Goal: Task Accomplishment & Management: Manage account settings

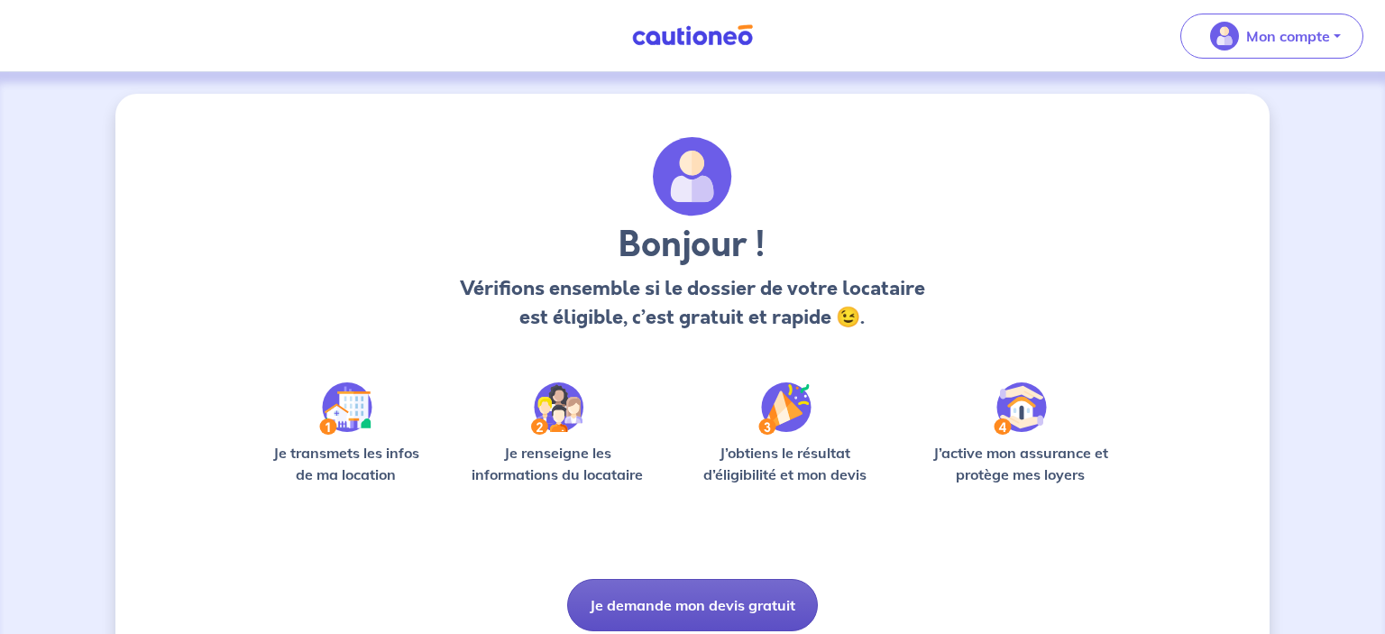
click at [654, 609] on button "Je demande mon devis gratuit" at bounding box center [692, 605] width 251 height 52
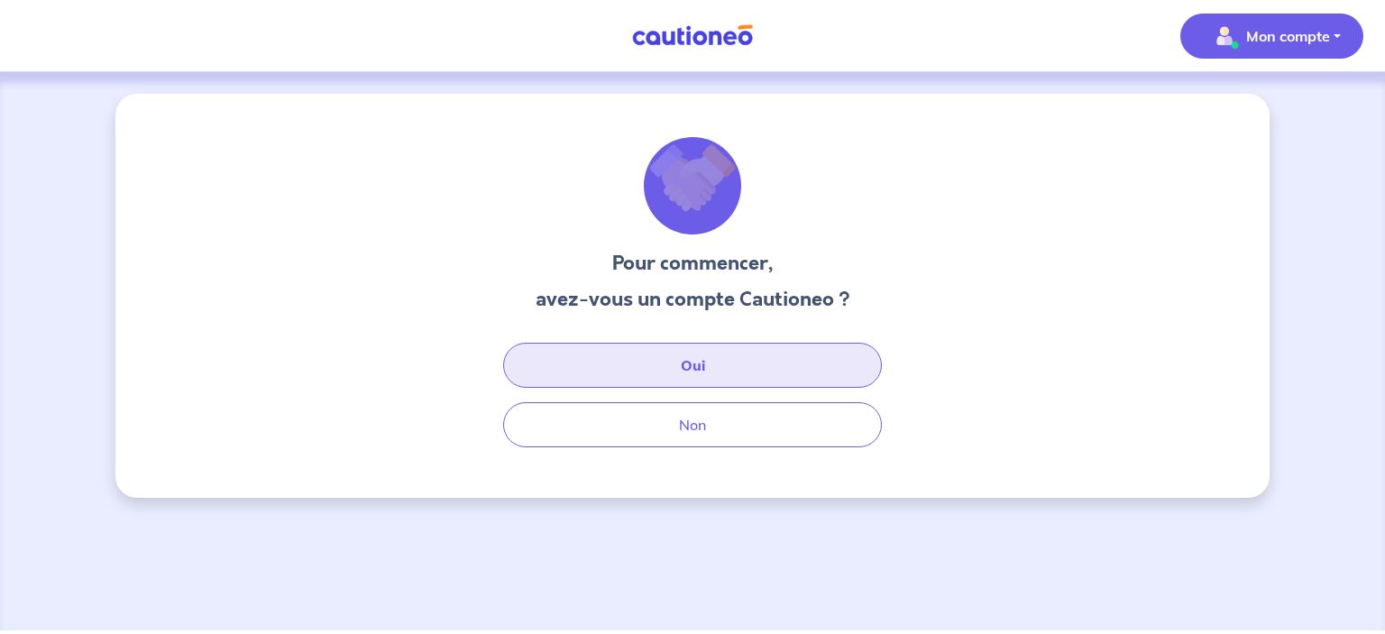
click at [710, 371] on button "Oui" at bounding box center [692, 365] width 379 height 45
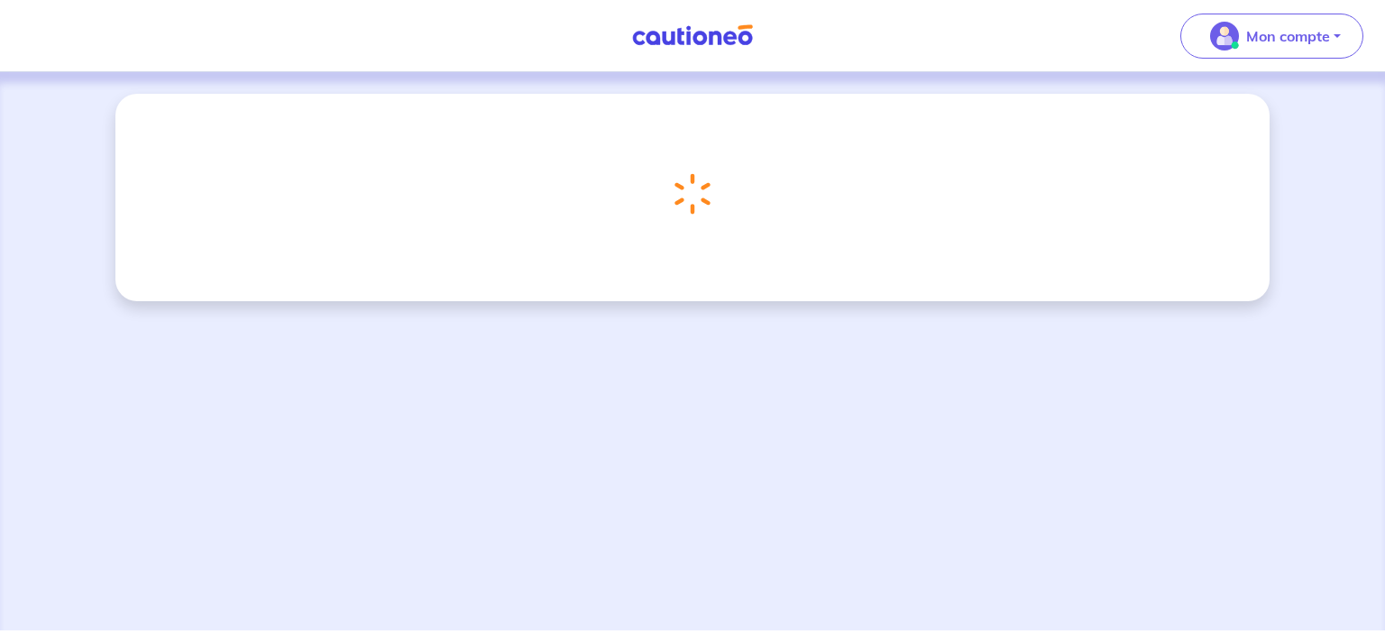
click at [1051, 403] on div "Chargement..." at bounding box center [692, 351] width 1385 height 558
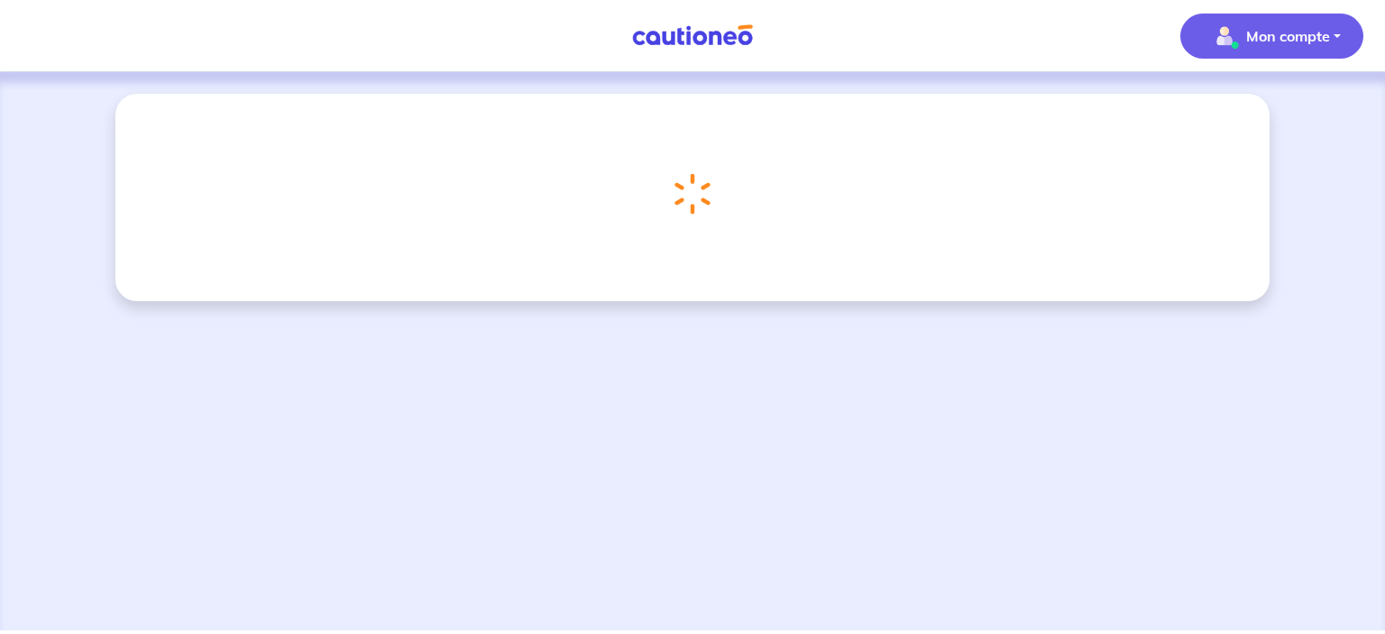
click at [1327, 33] on p "Mon compte" at bounding box center [1288, 36] width 84 height 22
click at [1265, 127] on div "Mes informations Me déconnecter" at bounding box center [1253, 133] width 161 height 117
click at [1271, 115] on link "Mes informations" at bounding box center [1253, 111] width 145 height 29
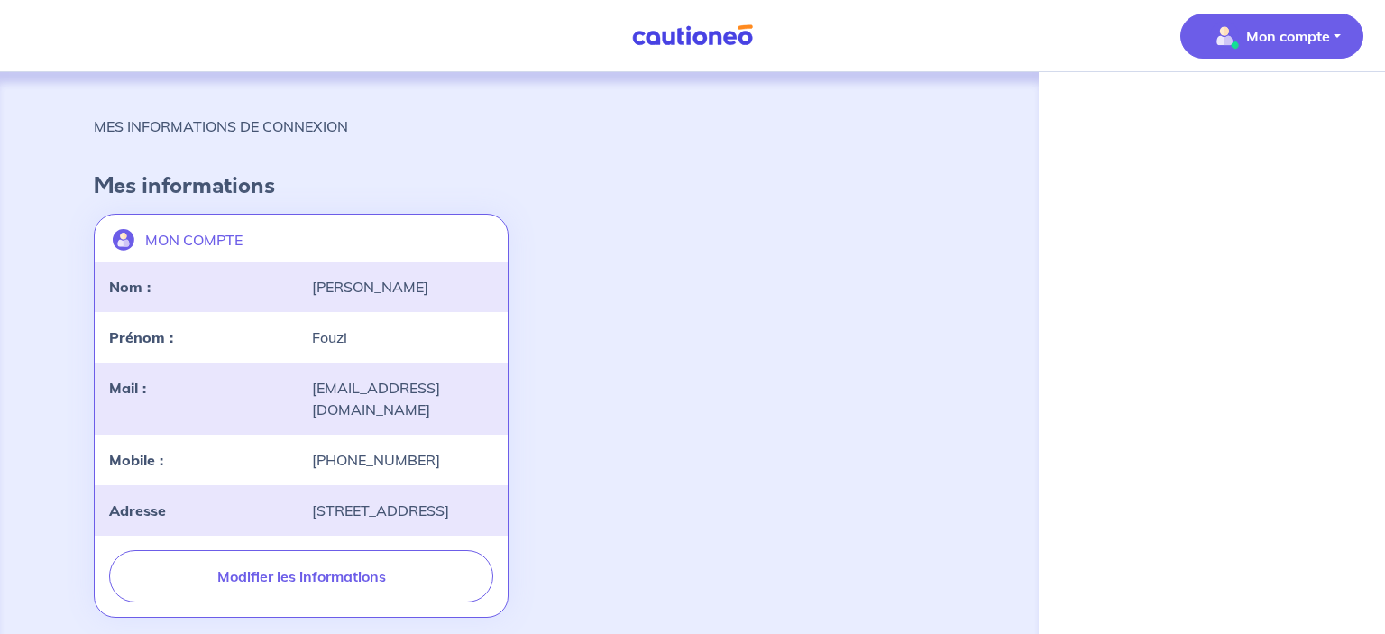
scroll to position [97, 0]
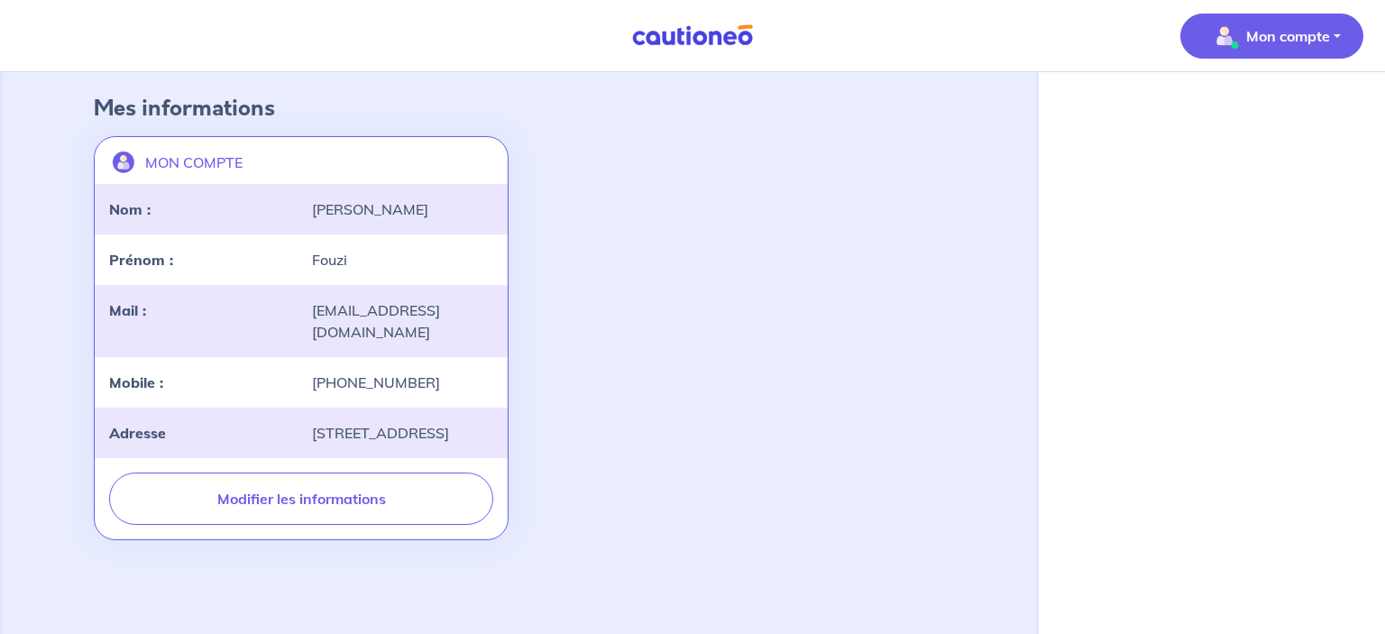
click at [1335, 37] on button "Mon compte" at bounding box center [1271, 36] width 183 height 45
click at [1081, 218] on div "Mon compte Mes informations Me déconnecter Me déconnecter MES INFORMATIONS DE C…" at bounding box center [692, 277] width 1385 height 711
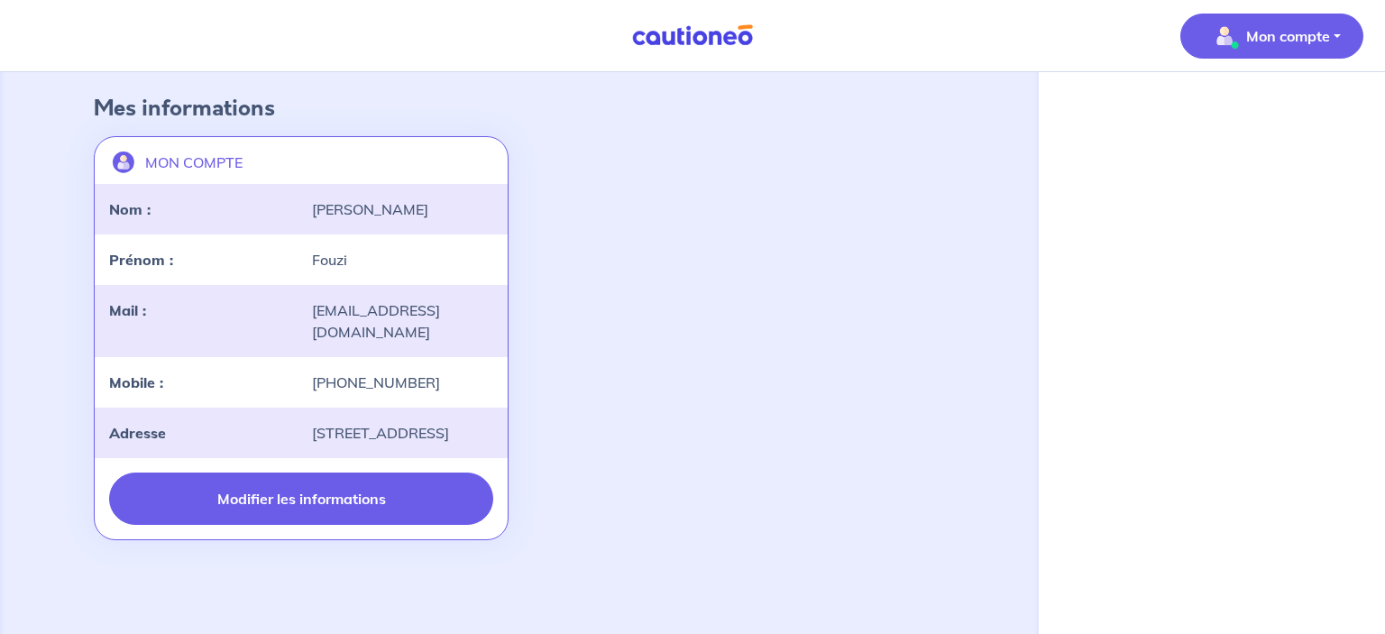
click at [406, 487] on button "Modifier les informations" at bounding box center [301, 499] width 384 height 52
select select "FR"
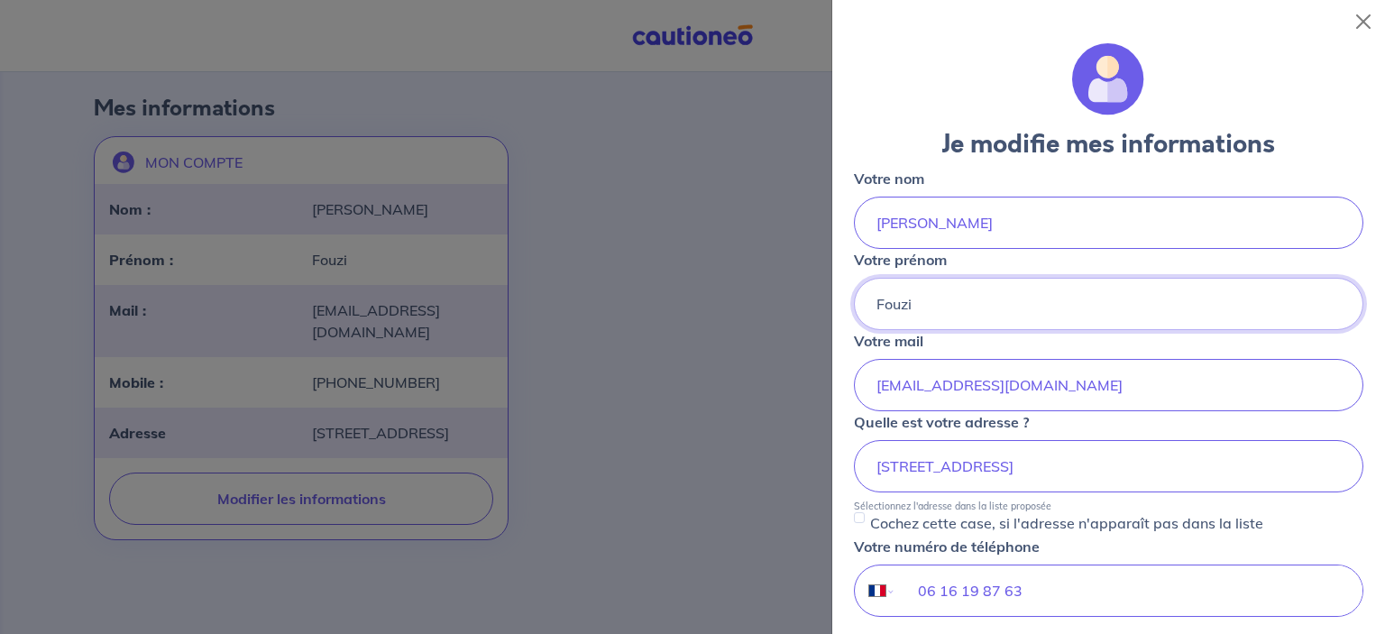
drag, startPoint x: 918, startPoint y: 305, endPoint x: 529, endPoint y: 289, distance: 389.0
click at [854, 289] on input "Fouzi" at bounding box center [1109, 304] width 510 height 52
type input "Myriam"
click at [850, 442] on div "Je modifie mes informations Votre nom Mimi Votre prénom Myriam Votre mail mimim…" at bounding box center [1108, 338] width 553 height 591
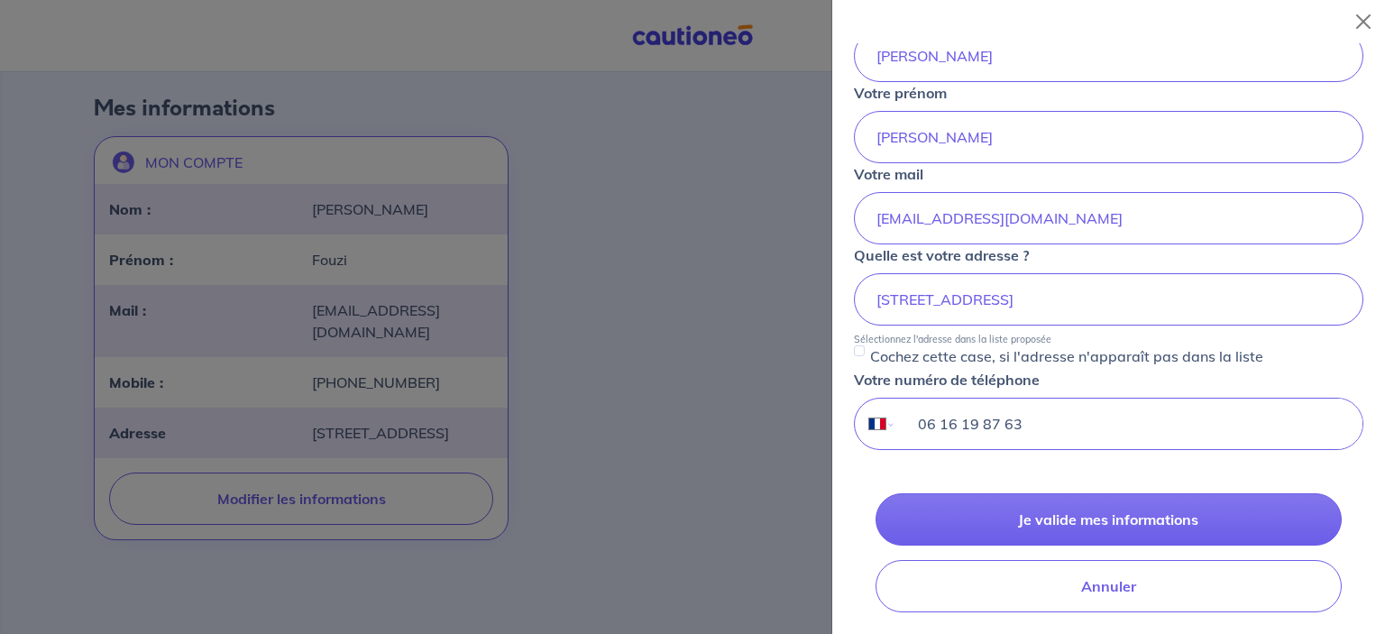
drag, startPoint x: 1026, startPoint y: 422, endPoint x: 941, endPoint y: 449, distance: 89.0
click at [941, 449] on input "06 16 19 87 63" at bounding box center [1129, 424] width 466 height 50
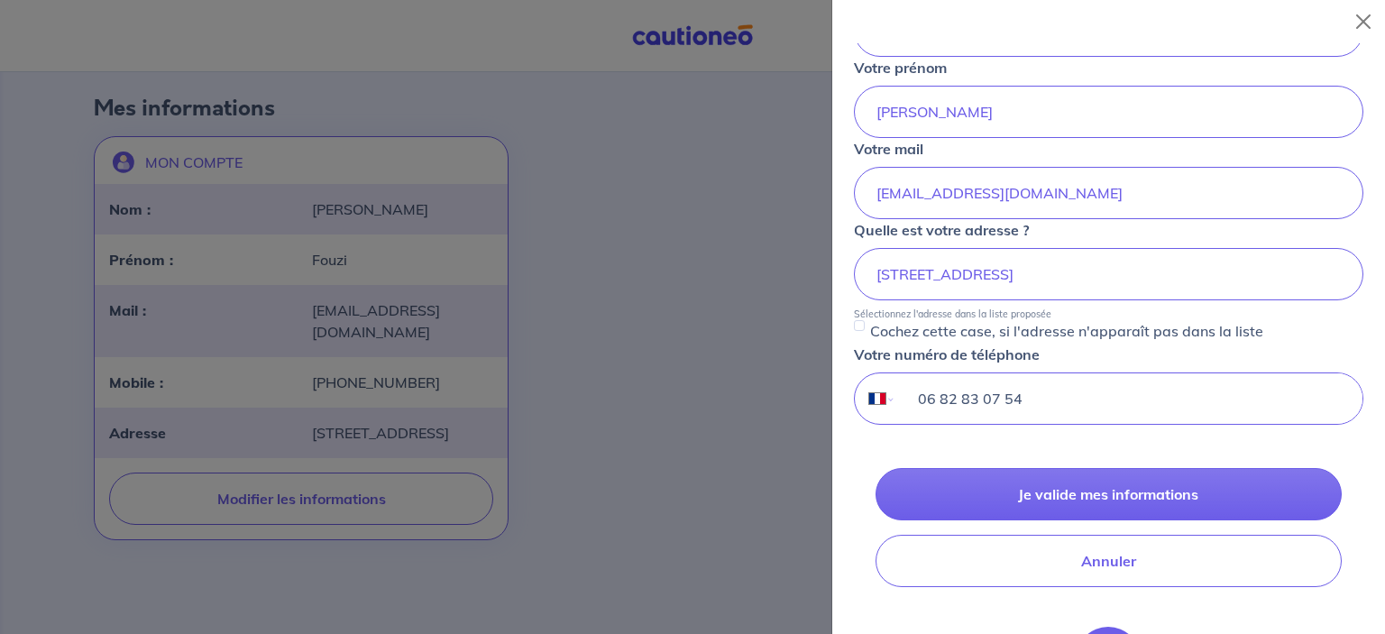
scroll to position [195, 0]
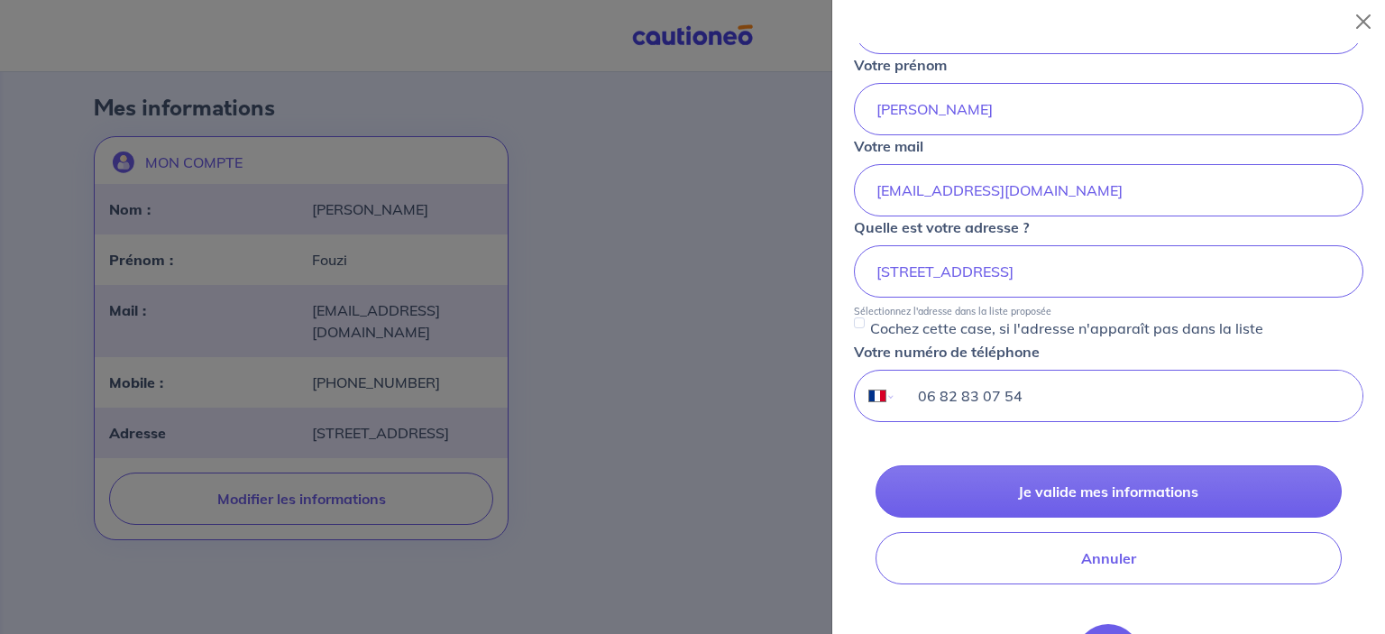
type input "06 82 83 07 54"
click at [1162, 274] on input "189 Chemin des Vergers, 38110 Dolomieu" at bounding box center [1109, 271] width 510 height 52
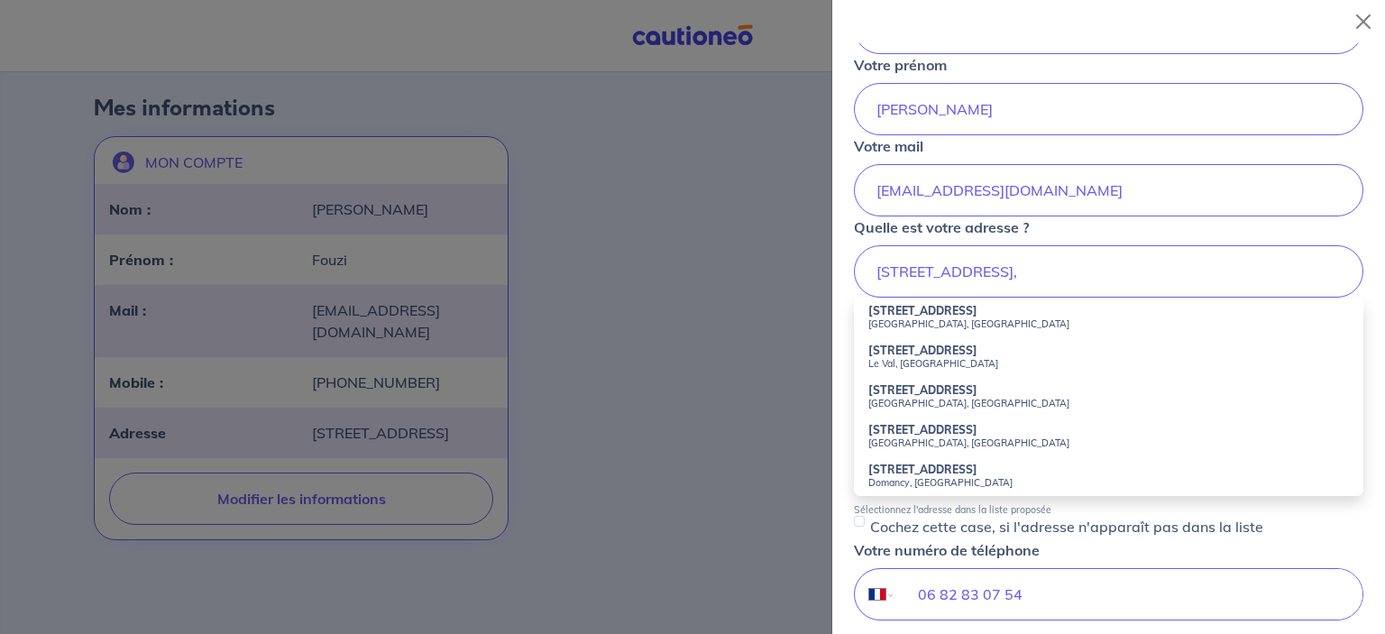
click at [964, 390] on strong "189 Chemin des Vergers" at bounding box center [922, 390] width 109 height 14
type input "189 Chemin des Vergers, Saint-Victor-de-Cessieu, France"
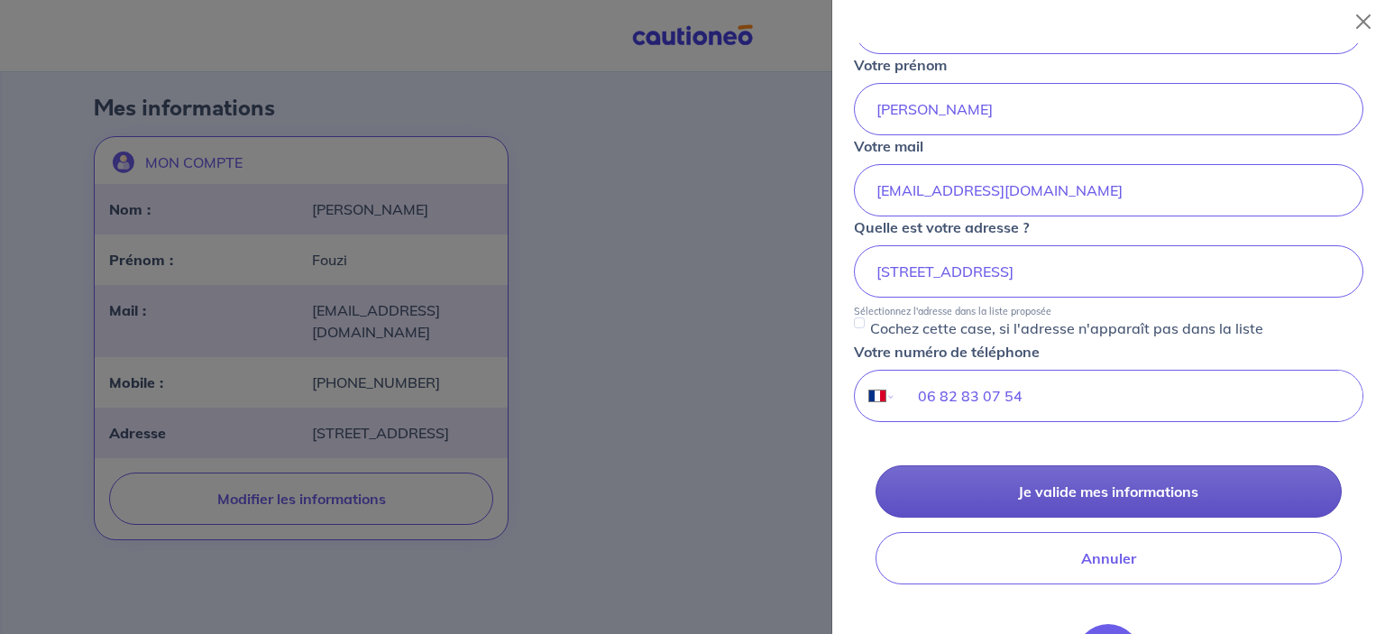
click at [1048, 482] on button "Je valide mes informations" at bounding box center [1109, 491] width 466 height 52
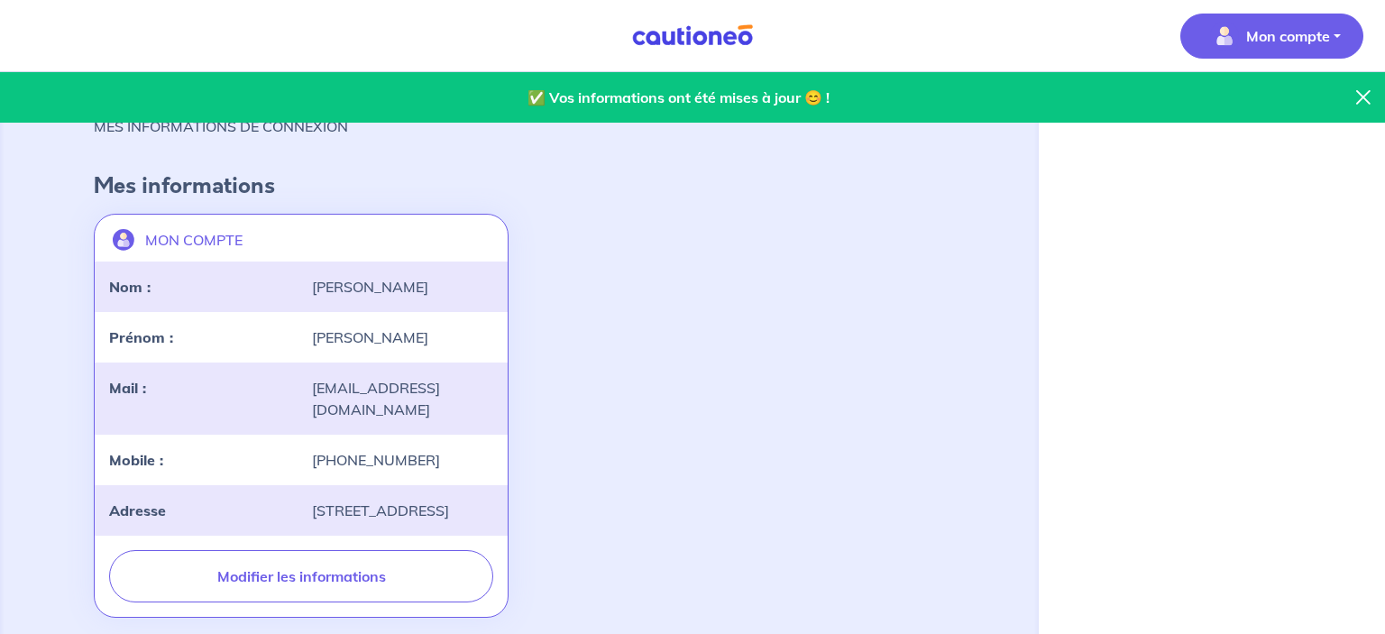
click at [1333, 34] on button "Mon compte" at bounding box center [1271, 36] width 183 height 45
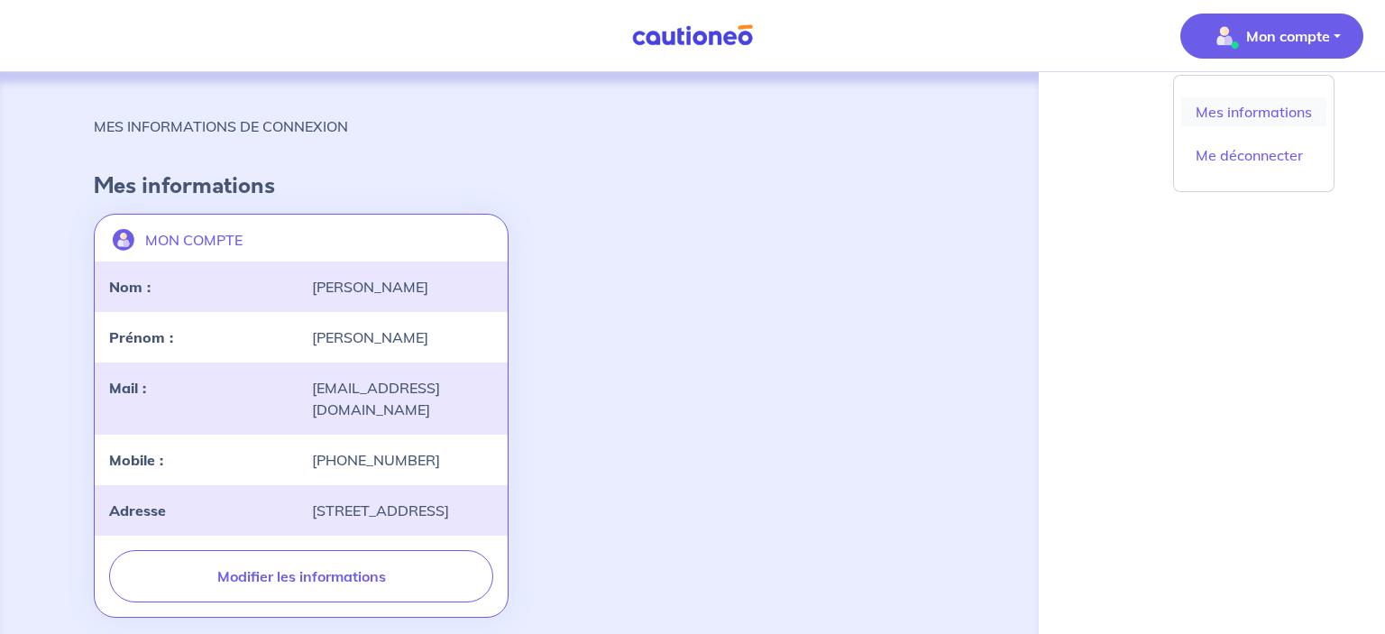
click at [1290, 117] on link "Mes informations" at bounding box center [1253, 111] width 145 height 29
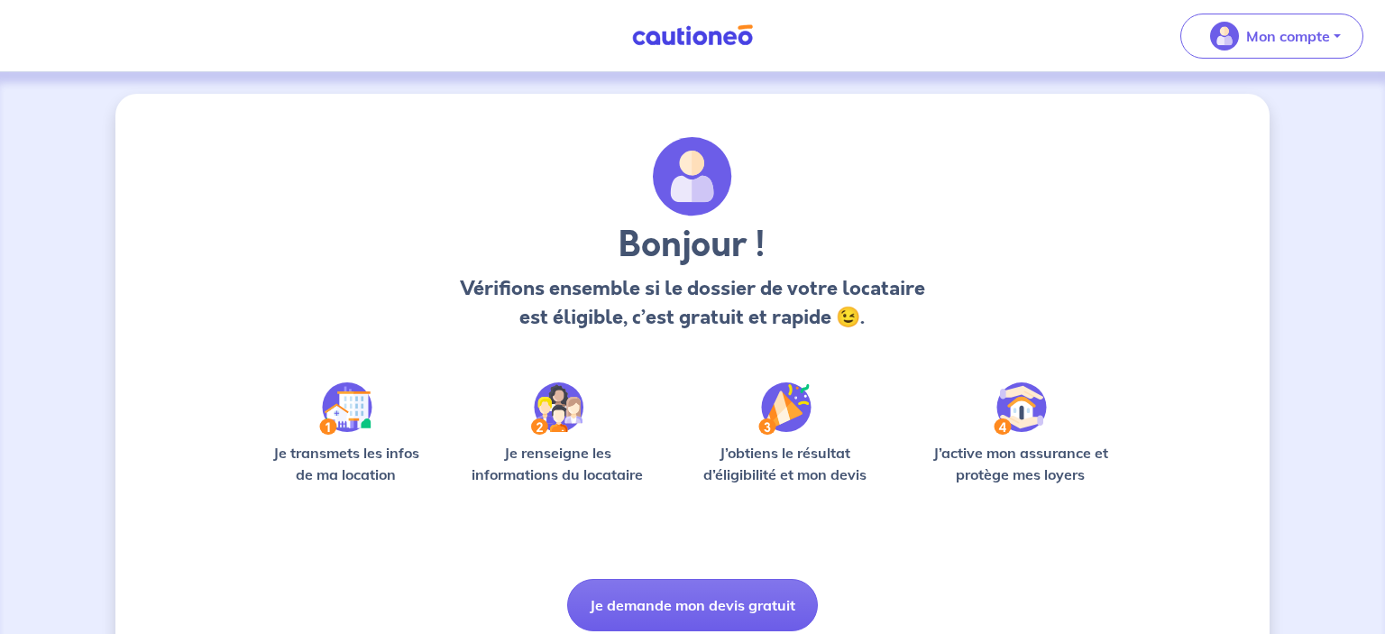
scroll to position [69, 0]
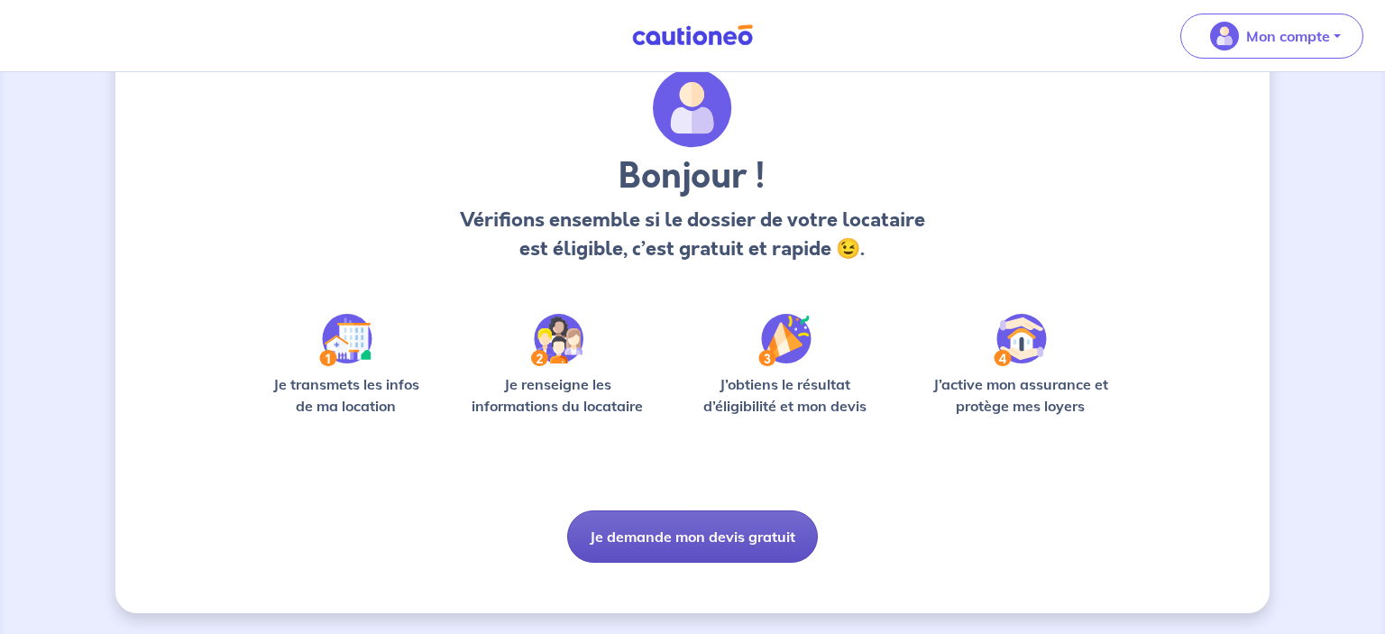
click at [707, 534] on button "Je demande mon devis gratuit" at bounding box center [692, 536] width 251 height 52
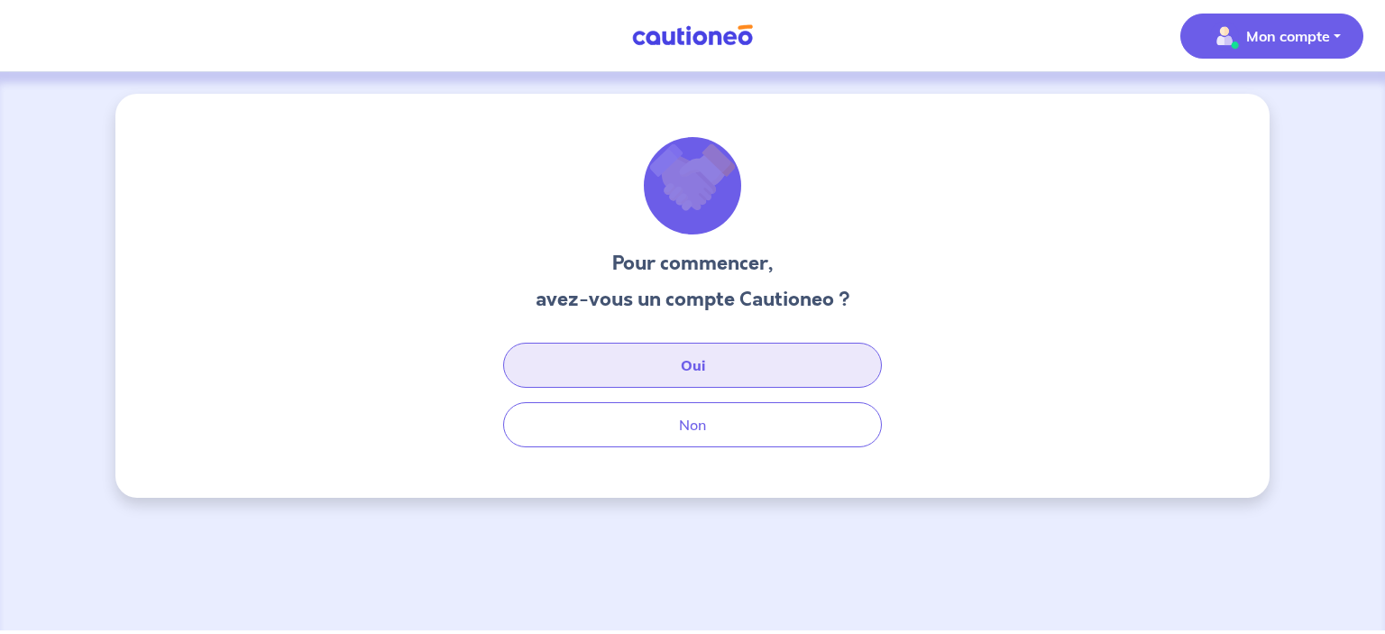
click at [716, 350] on button "Oui" at bounding box center [692, 365] width 379 height 45
